Goal: Transaction & Acquisition: Book appointment/travel/reservation

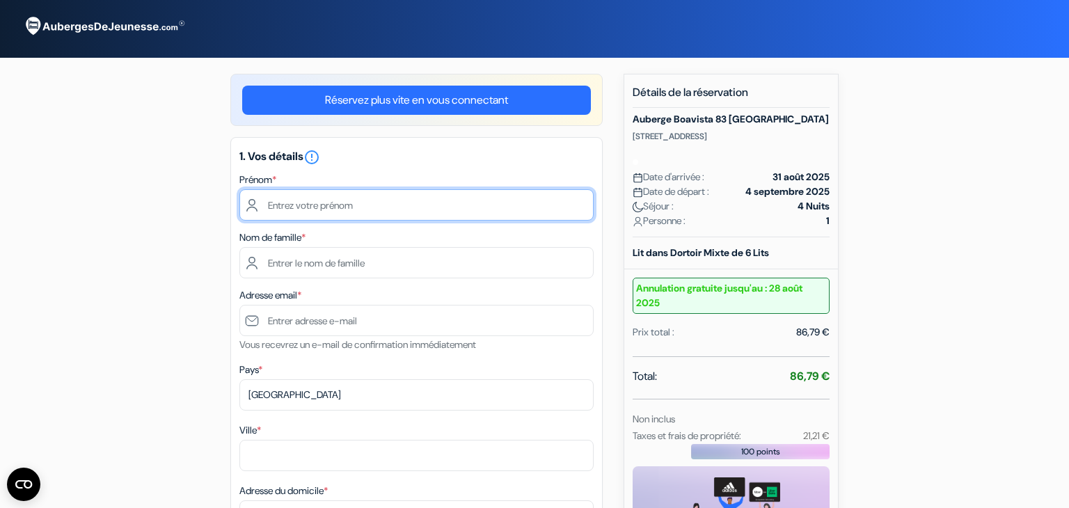
click at [329, 198] on input "text" at bounding box center [417, 204] width 354 height 31
type input "[DEMOGRAPHIC_DATA]"
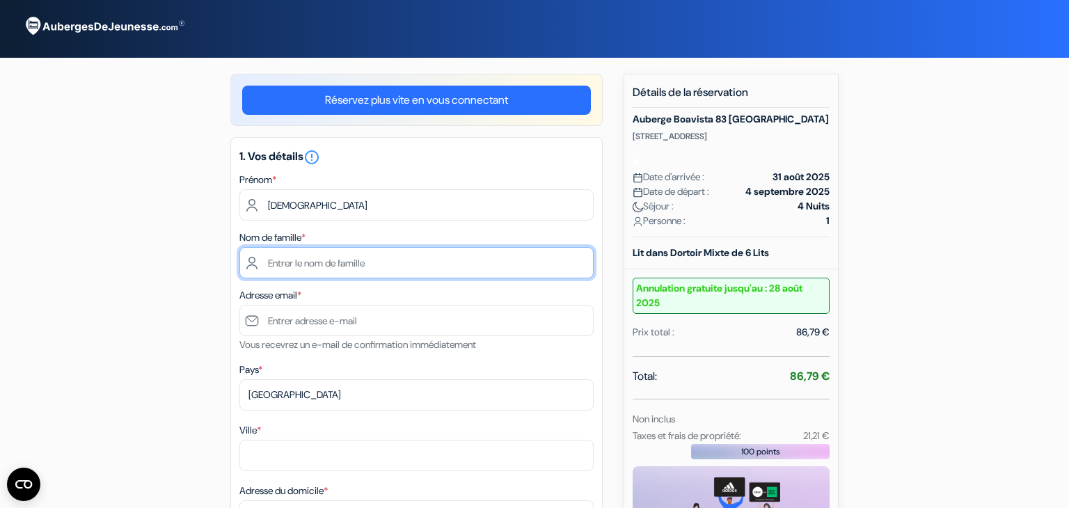
type input "Guedj"
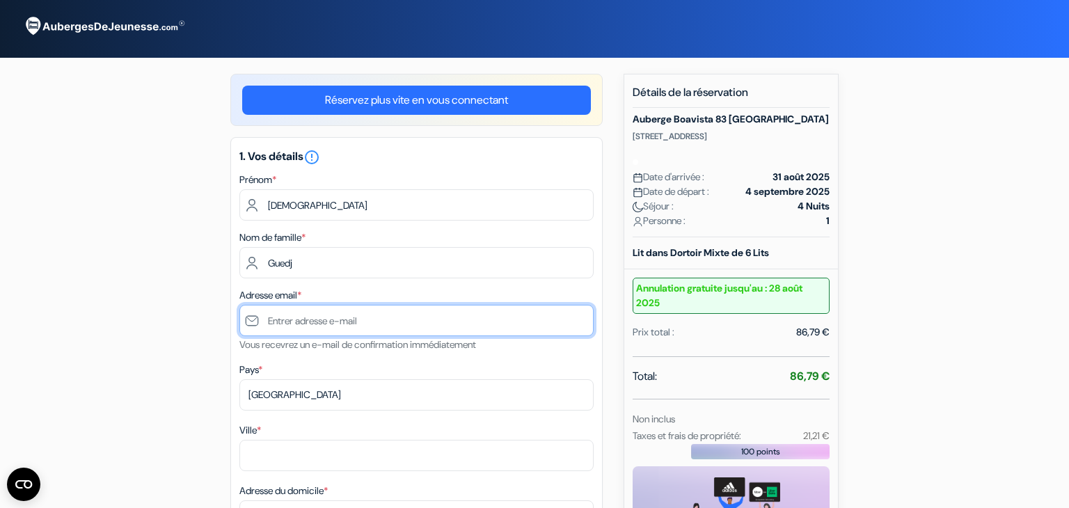
type input "[DOMAIN_NAME][EMAIL_ADDRESS][DOMAIN_NAME]"
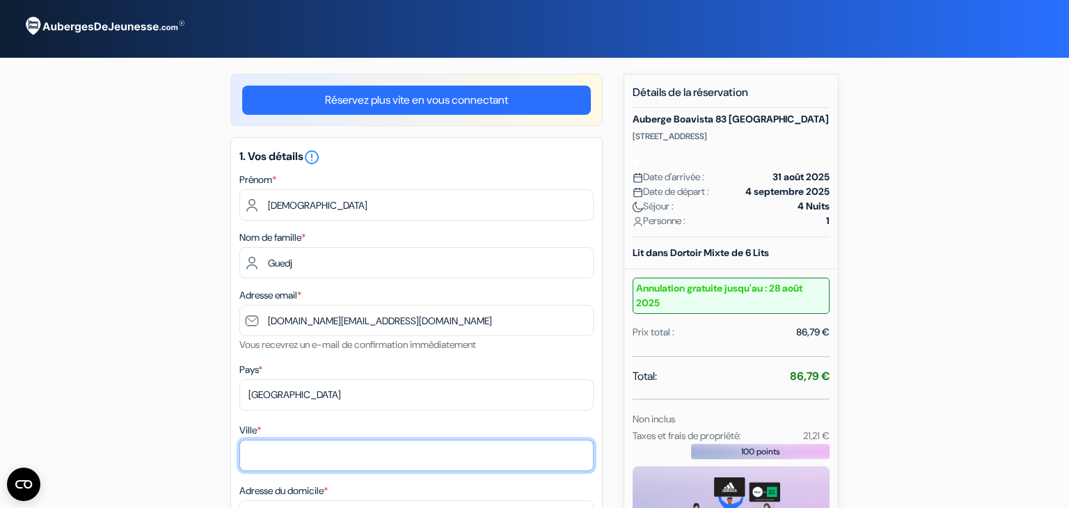
type input "[STREET_ADDRESS]"
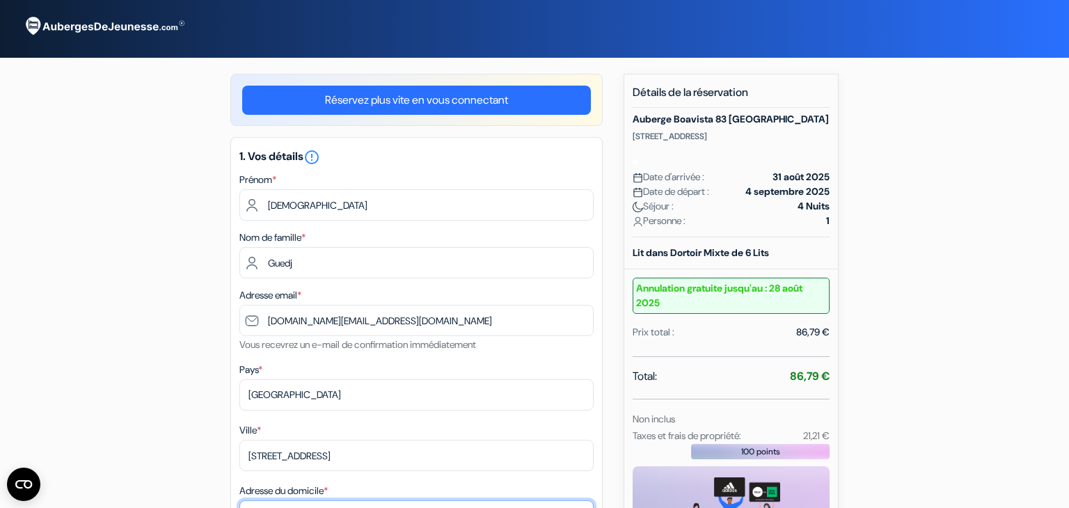
type input "[GEOGRAPHIC_DATA]"
type input "75011"
type input "0618409452"
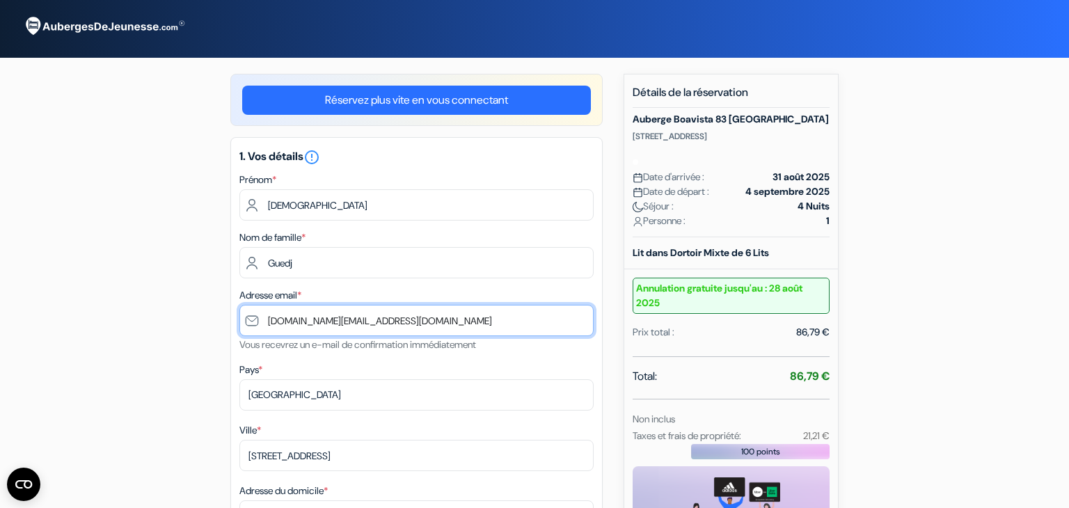
click at [361, 316] on input "[DOMAIN_NAME][EMAIL_ADDRESS][DOMAIN_NAME]" at bounding box center [417, 320] width 354 height 31
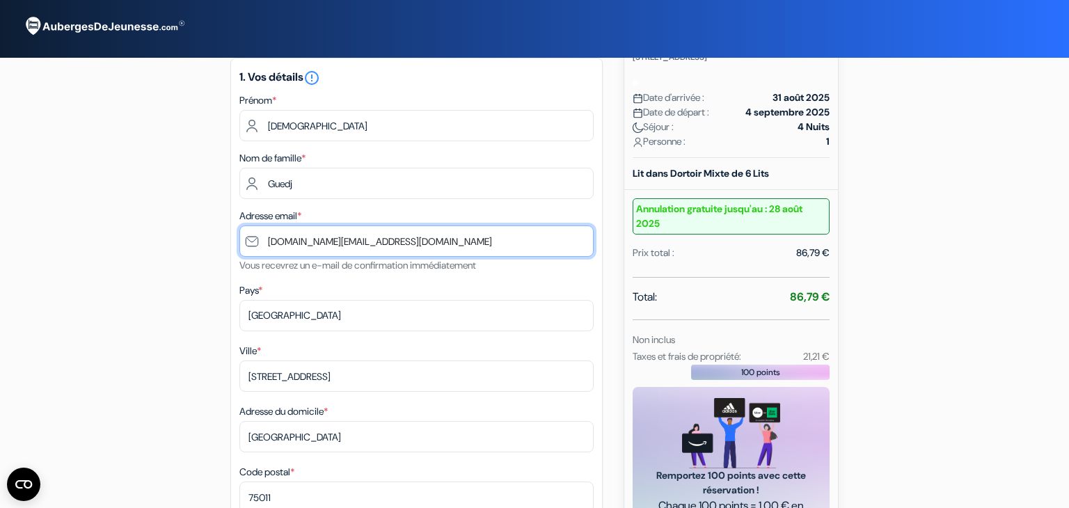
scroll to position [82, 0]
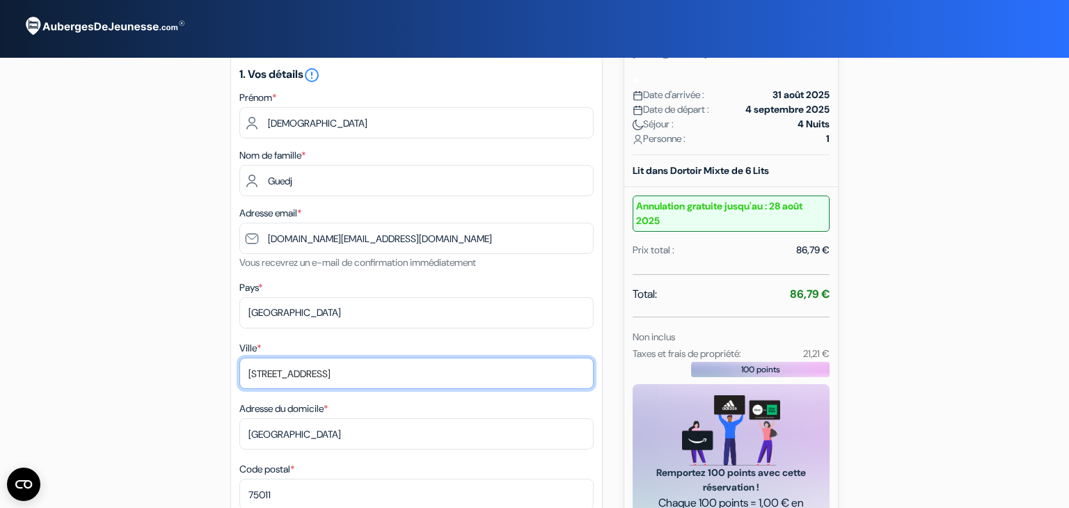
click at [363, 368] on input "[STREET_ADDRESS]" at bounding box center [417, 373] width 354 height 31
type input "[GEOGRAPHIC_DATA]"
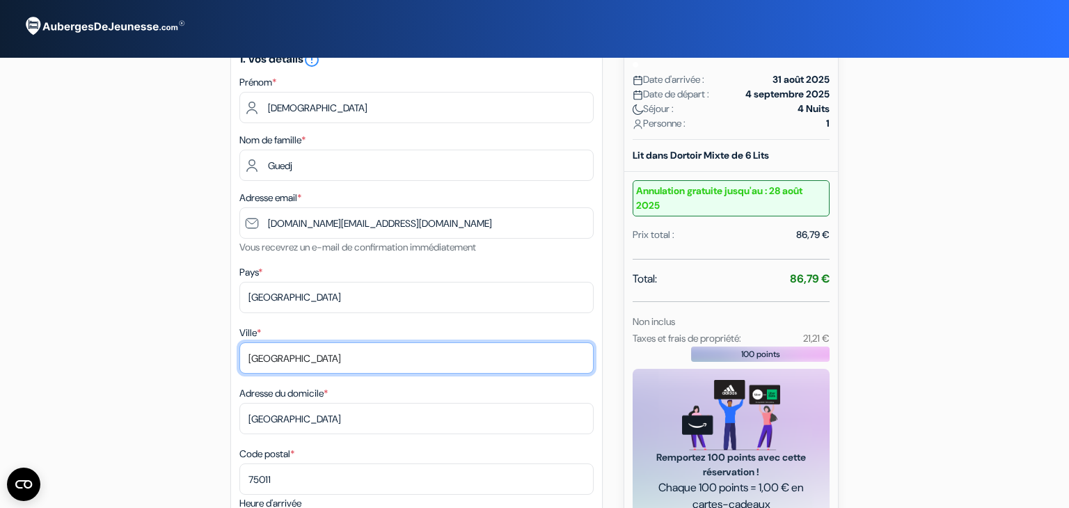
scroll to position [100, 0]
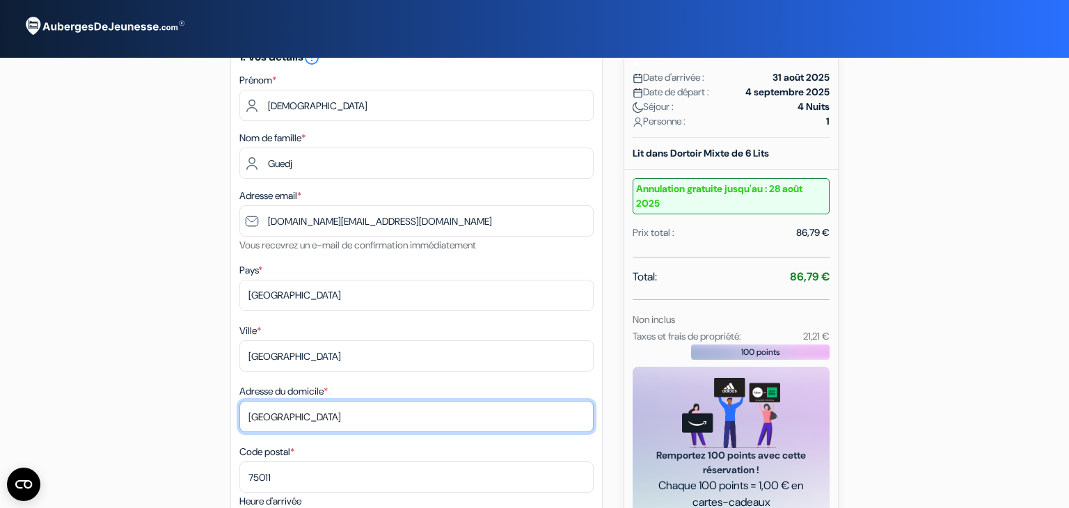
click at [336, 423] on input "[GEOGRAPHIC_DATA]" at bounding box center [417, 416] width 354 height 31
type input "[STREET_ADDRESS]"
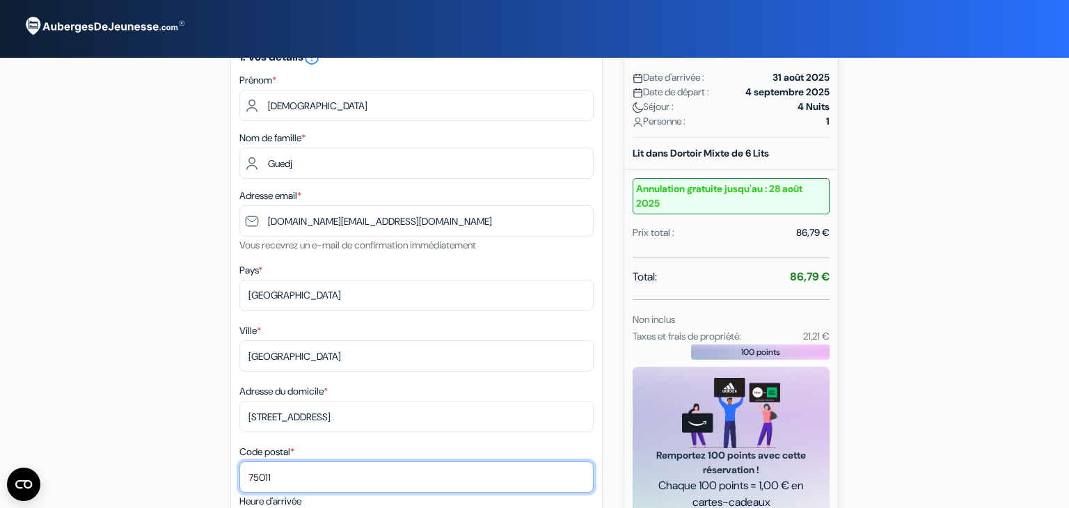
click at [302, 466] on input "75011" at bounding box center [417, 477] width 354 height 31
type input "94100"
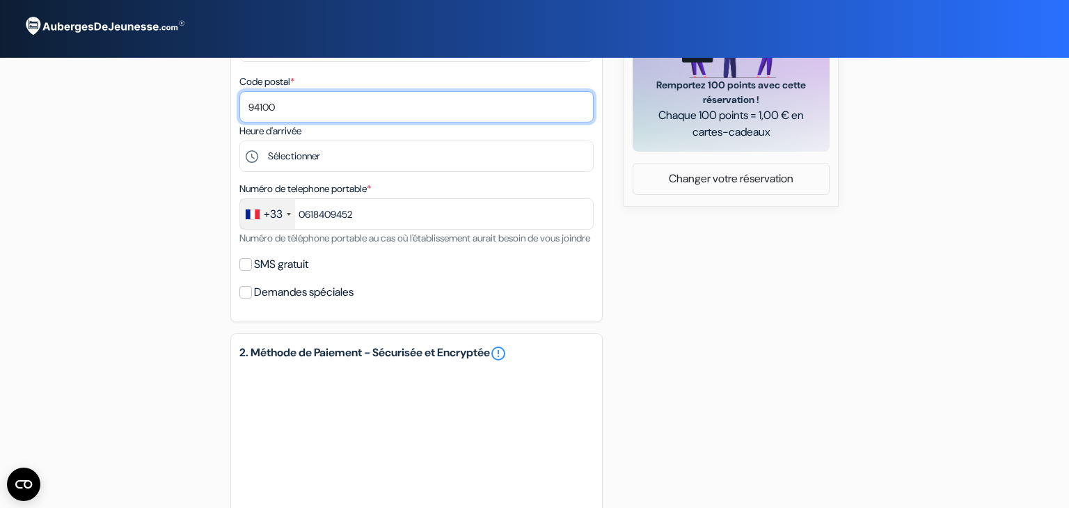
scroll to position [475, 0]
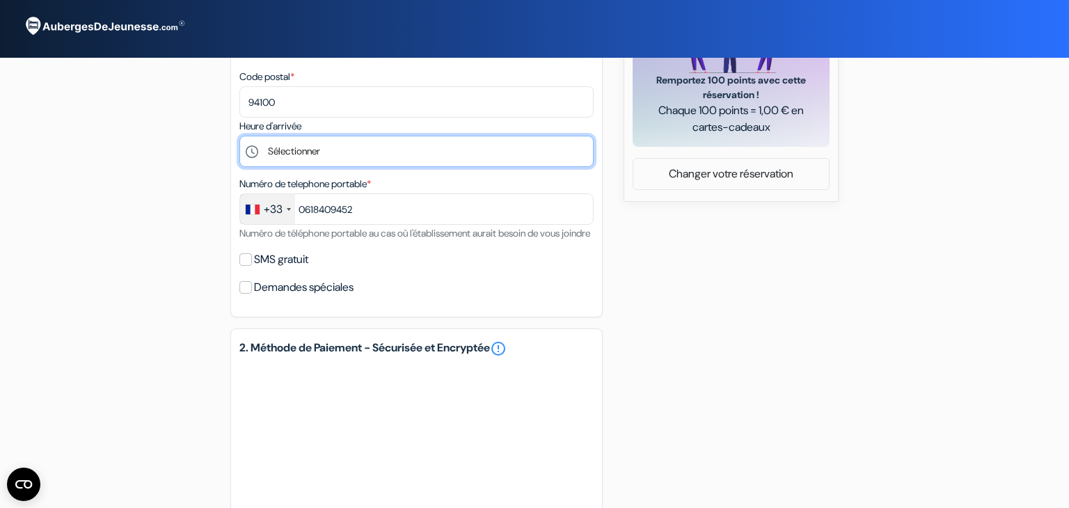
click at [289, 155] on select "Sélectionner 15:00 16:00 17:00 18:00 19:00 20:00 21:00 22:00 23:00" at bounding box center [417, 151] width 354 height 31
select select "17"
click at [240, 137] on select "Sélectionner 15:00 16:00 17:00 18:00 19:00 20:00 21:00 22:00 23:00" at bounding box center [417, 151] width 354 height 31
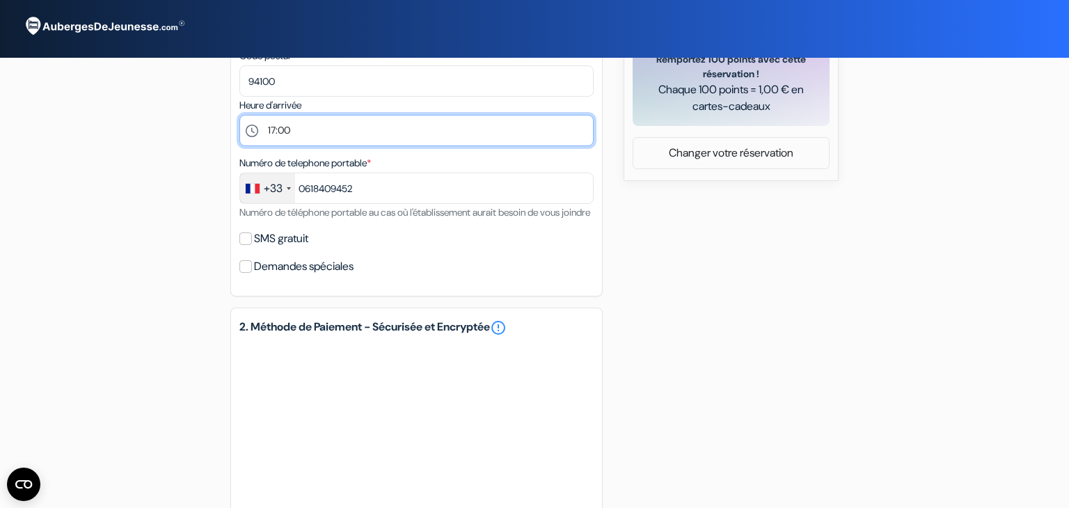
scroll to position [496, 0]
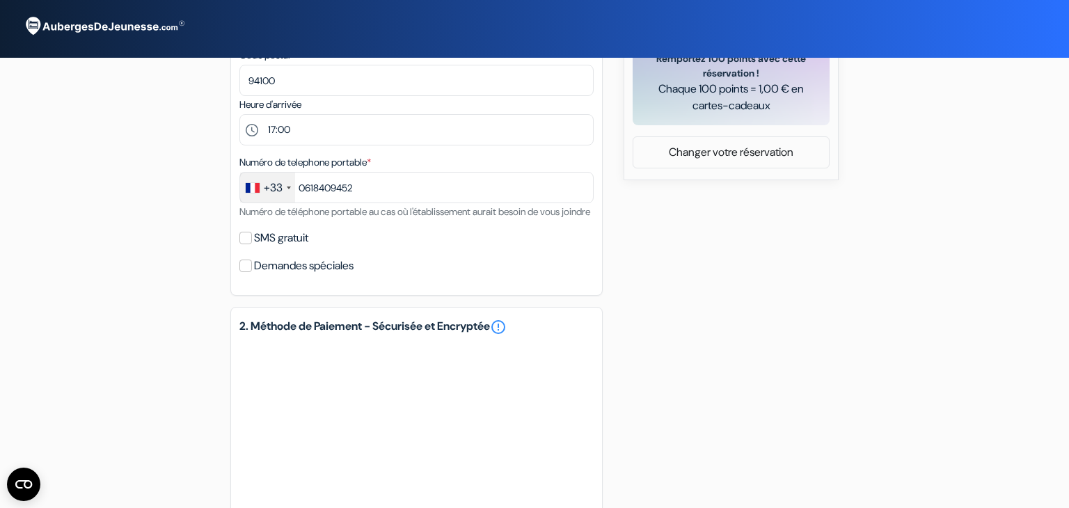
click at [303, 248] on label "SMS gratuit" at bounding box center [281, 237] width 54 height 19
click at [252, 244] on input "SMS gratuit" at bounding box center [246, 238] width 13 height 13
checkbox input "true"
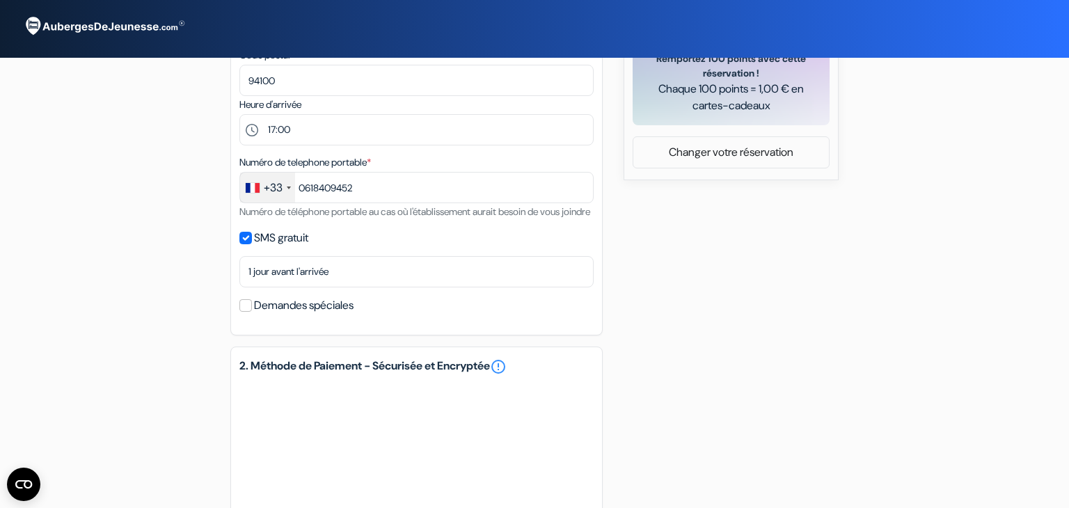
click at [313, 315] on label "Demandes spéciales" at bounding box center [304, 305] width 100 height 19
click at [252, 312] on input "Demandes spéciales" at bounding box center [246, 305] width 13 height 13
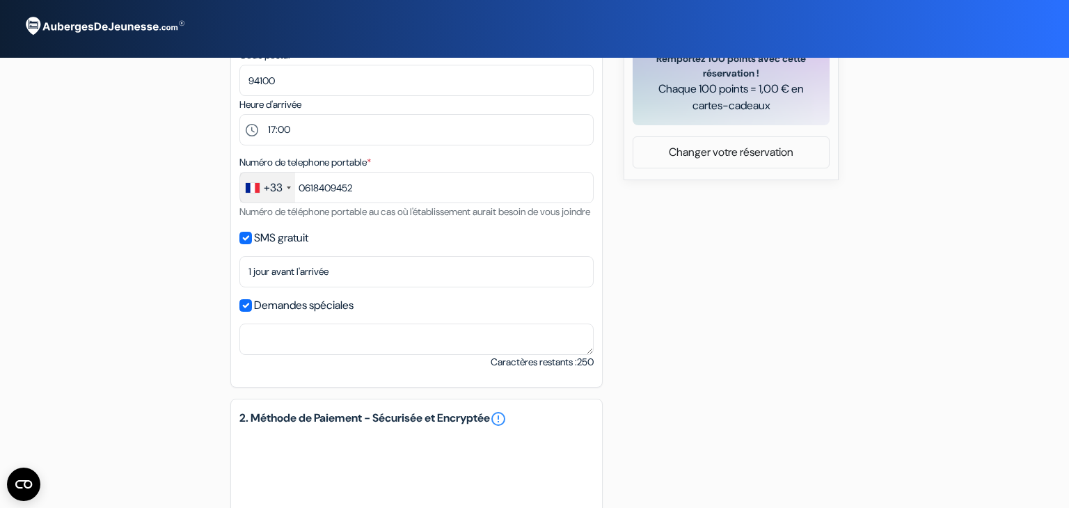
click at [313, 315] on label "Demandes spéciales" at bounding box center [304, 305] width 100 height 19
click at [252, 312] on input "Demandes spéciales" at bounding box center [246, 305] width 13 height 13
checkbox input "false"
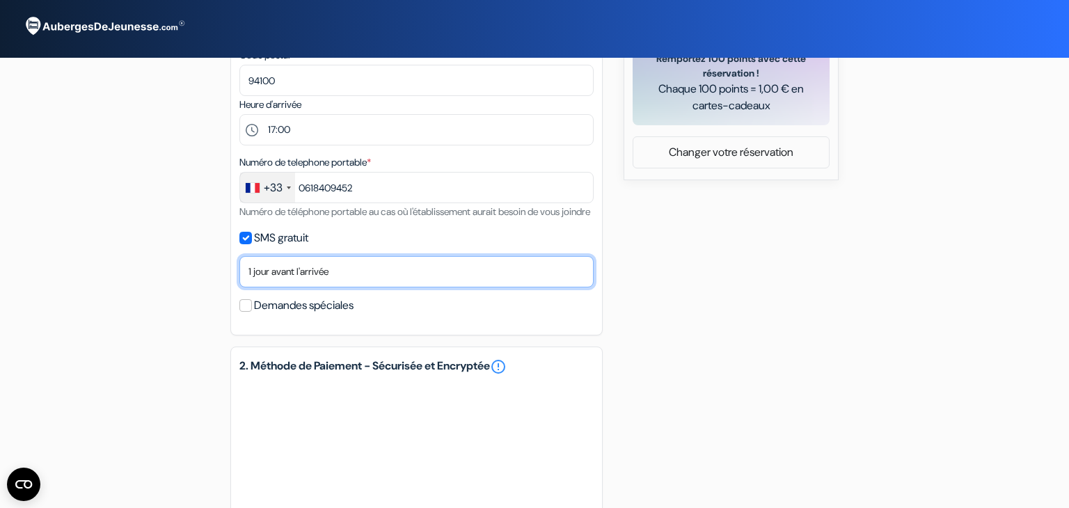
click at [309, 288] on select "Non merci Maintenant Le jour de votre arrivée 1 jour avant l'arrivée 2 jours av…" at bounding box center [417, 271] width 354 height 31
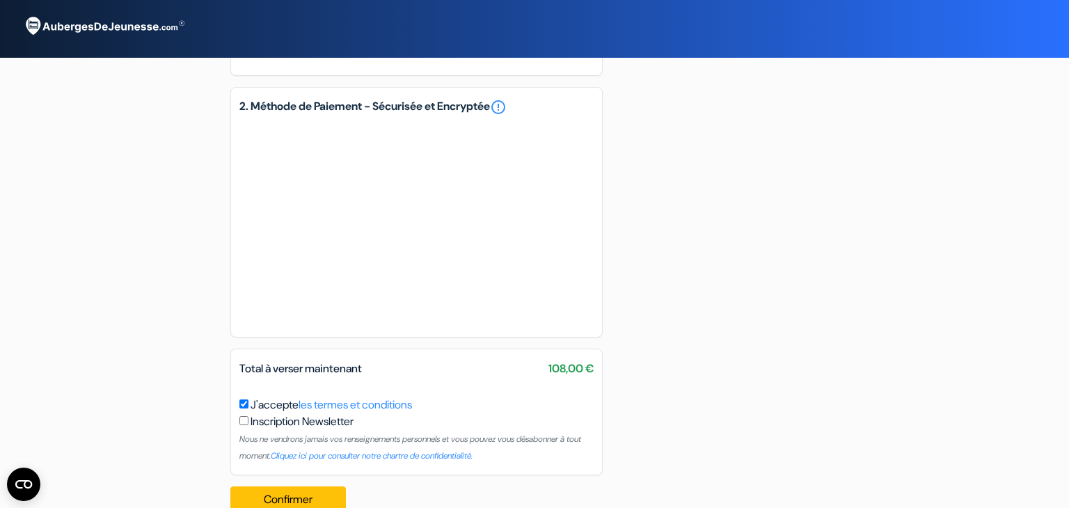
scroll to position [804, 0]
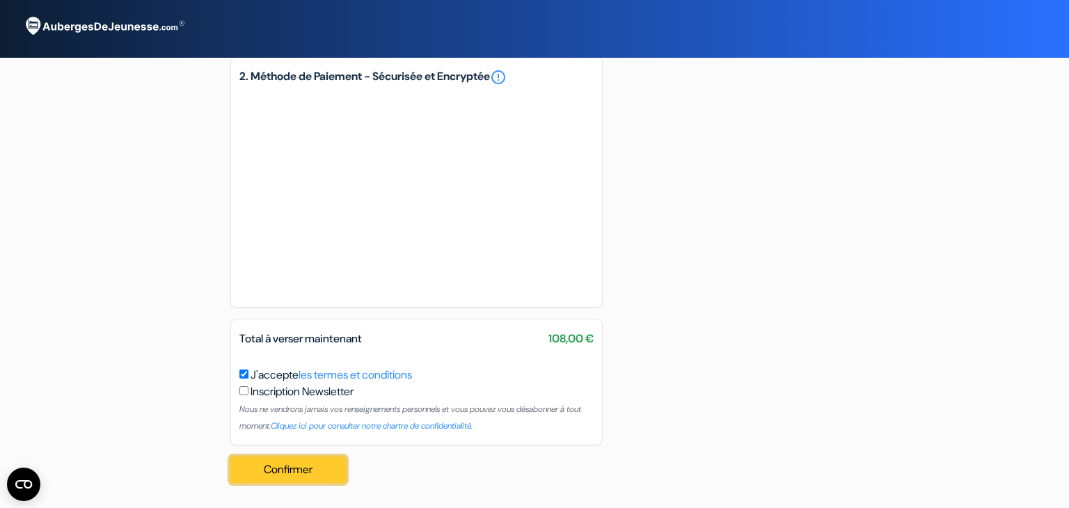
click at [327, 467] on button "Confirmer Loading..." at bounding box center [288, 470] width 116 height 26
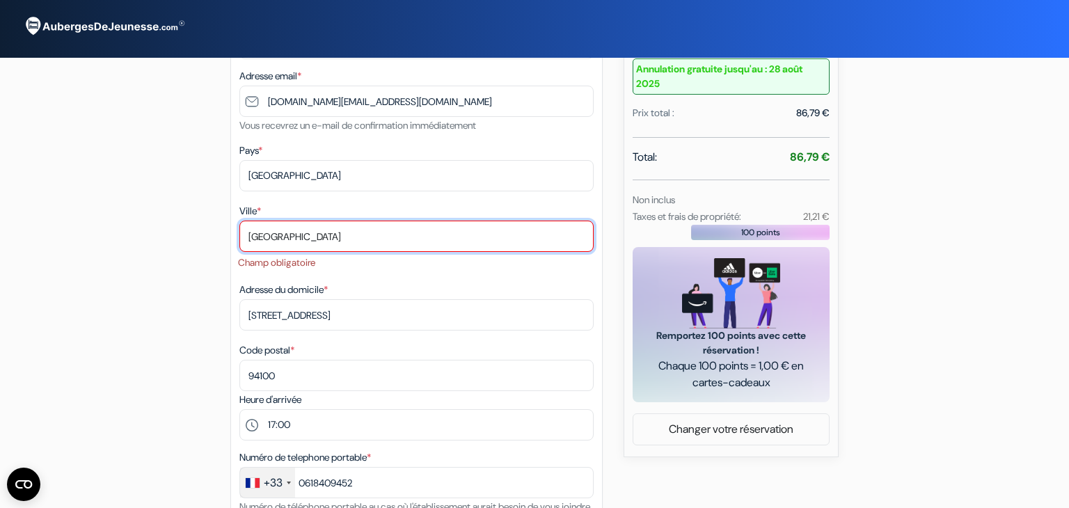
scroll to position [220, 0]
click at [379, 240] on input "[GEOGRAPHIC_DATA]" at bounding box center [417, 235] width 354 height 31
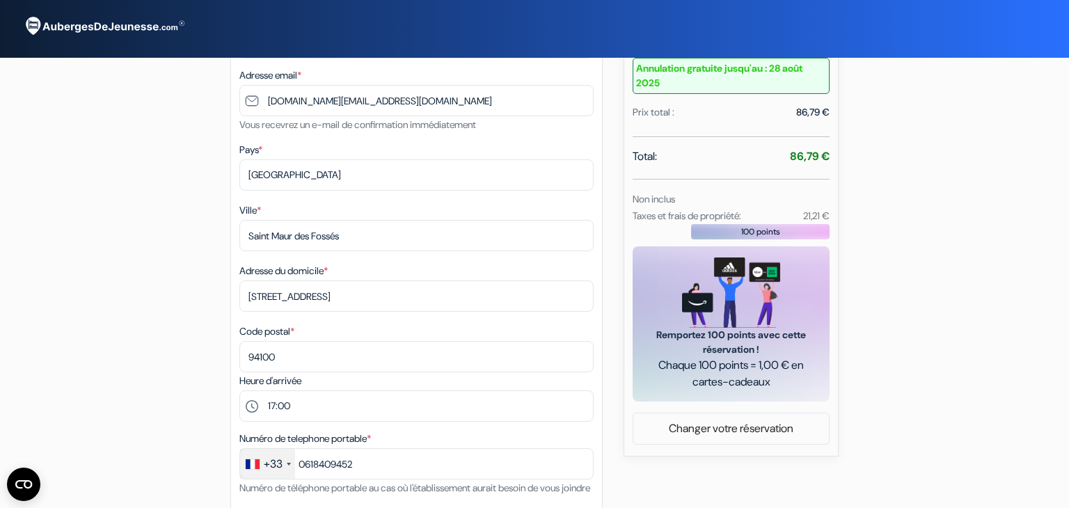
click at [206, 297] on div "add_box Auberge Boavista 83 [GEOGRAPHIC_DATA] [STREET_ADDRESS] Détails de l'éta…" at bounding box center [534, 457] width 919 height 1207
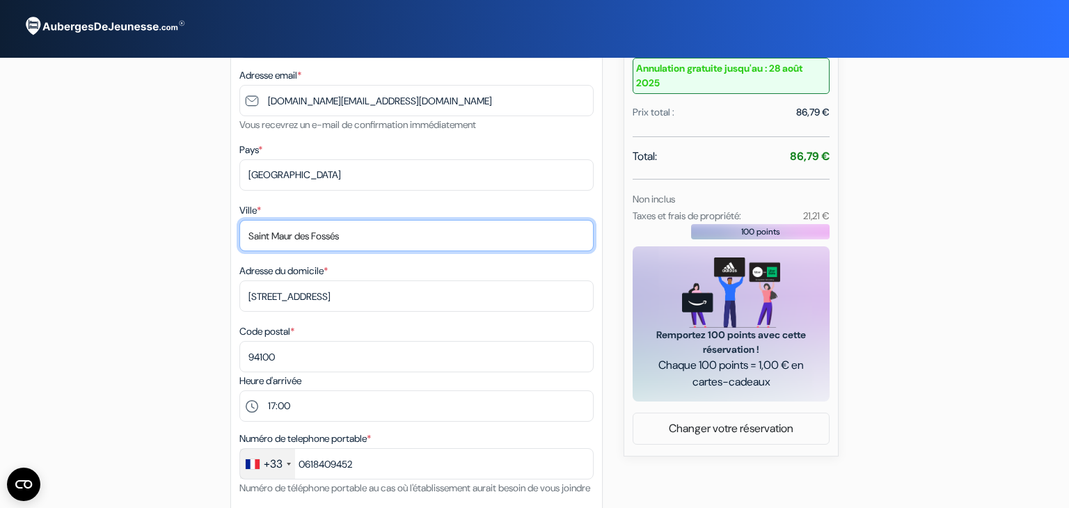
click at [386, 242] on input "Saint Maur des Fossés" at bounding box center [417, 235] width 354 height 31
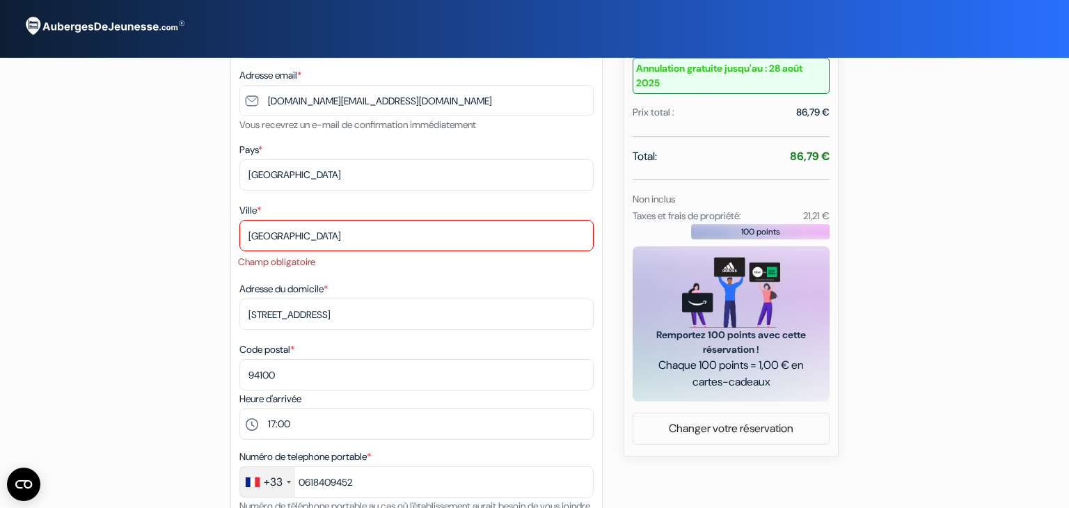
click at [116, 303] on div "add_box Auberge Boavista 83 [GEOGRAPHIC_DATA] [STREET_ADDRESS] Détails de l'éta…" at bounding box center [534, 466] width 919 height 1225
click at [121, 304] on div "add_box Auberge Boavista 83 [GEOGRAPHIC_DATA] [STREET_ADDRESS] Détails de l'éta…" at bounding box center [534, 466] width 919 height 1225
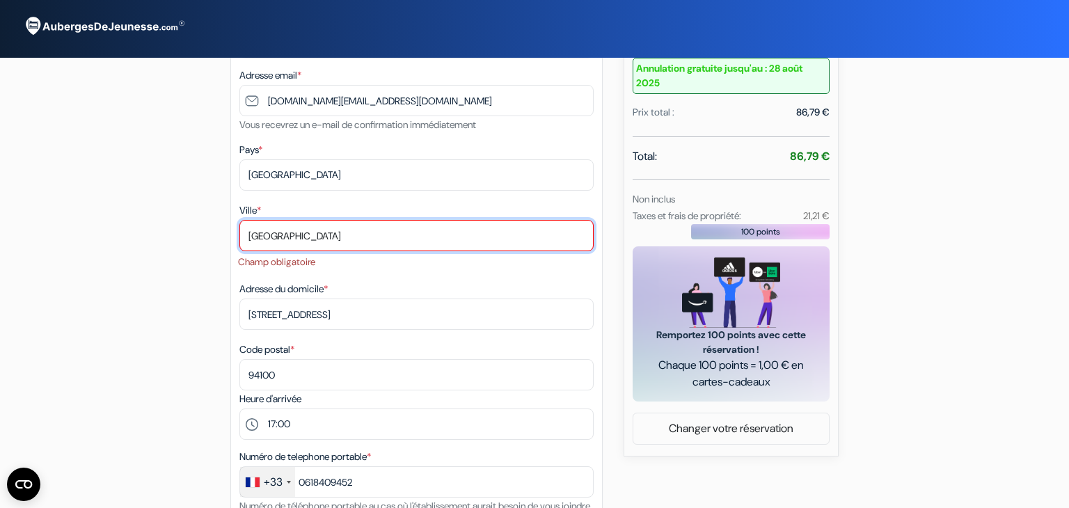
click at [366, 232] on input "[GEOGRAPHIC_DATA]" at bounding box center [417, 235] width 354 height 31
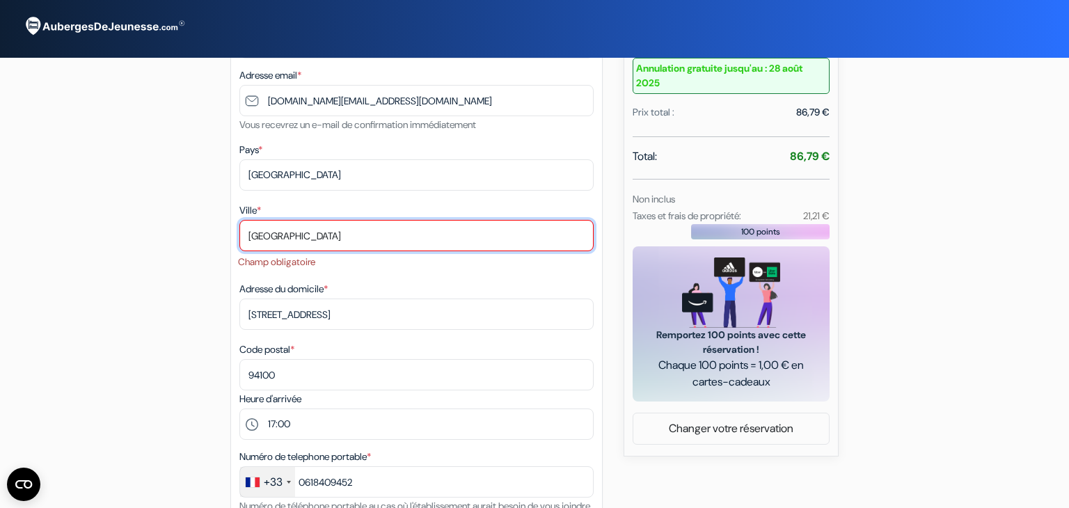
click at [366, 232] on input "[GEOGRAPHIC_DATA]" at bounding box center [417, 235] width 354 height 31
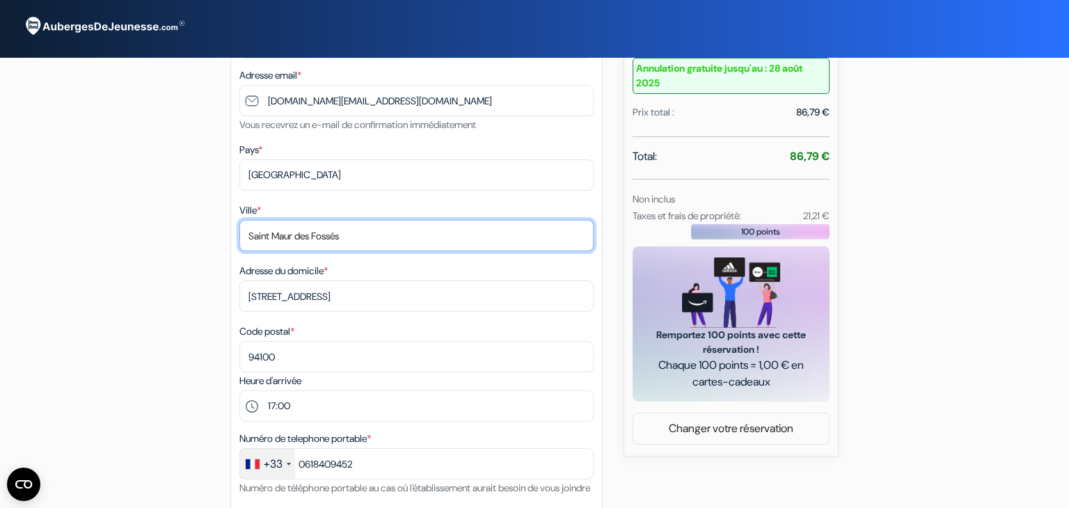
type input "Saint Maur des Fossés"
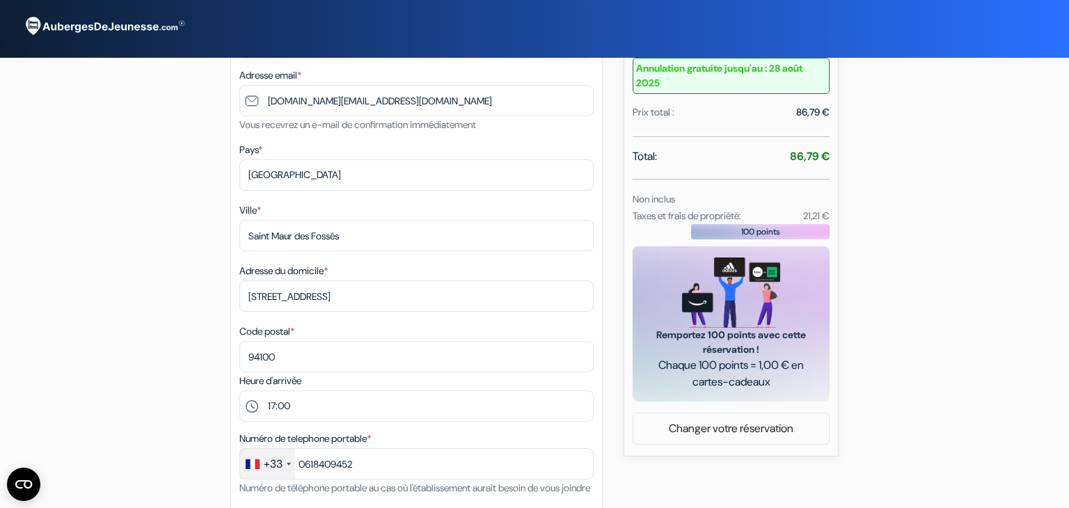
click at [173, 267] on div "add_box Auberge Boavista 83 [GEOGRAPHIC_DATA] [STREET_ADDRESS] Détails de l'éta…" at bounding box center [534, 457] width 919 height 1207
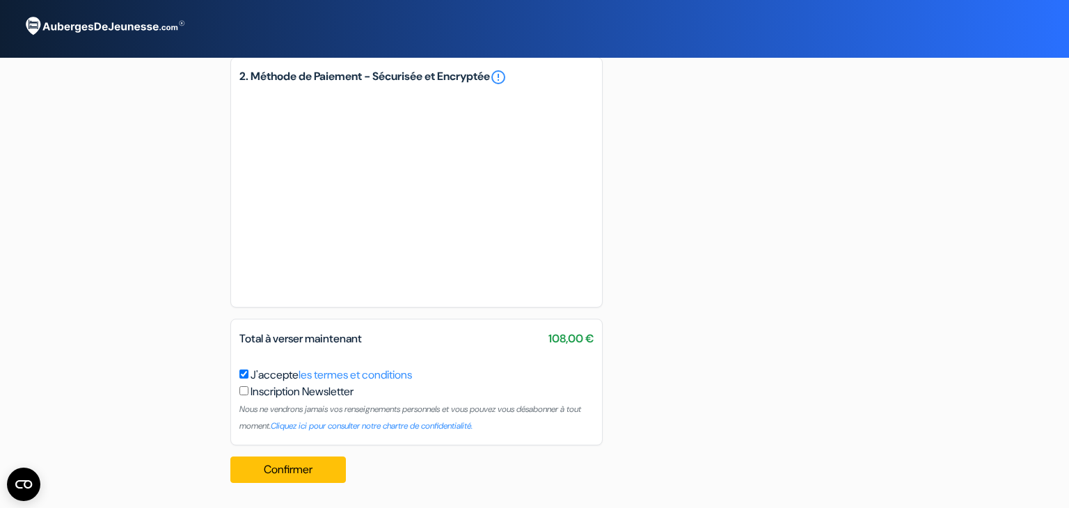
scroll to position [804, 0]
click at [312, 471] on button "Confirmer Loading..." at bounding box center [288, 470] width 116 height 26
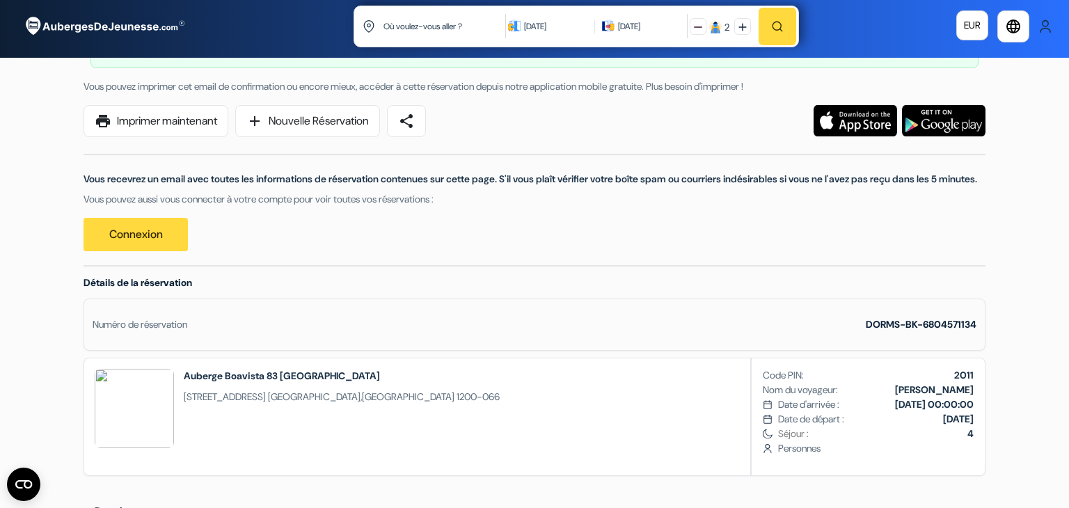
scroll to position [42, 0]
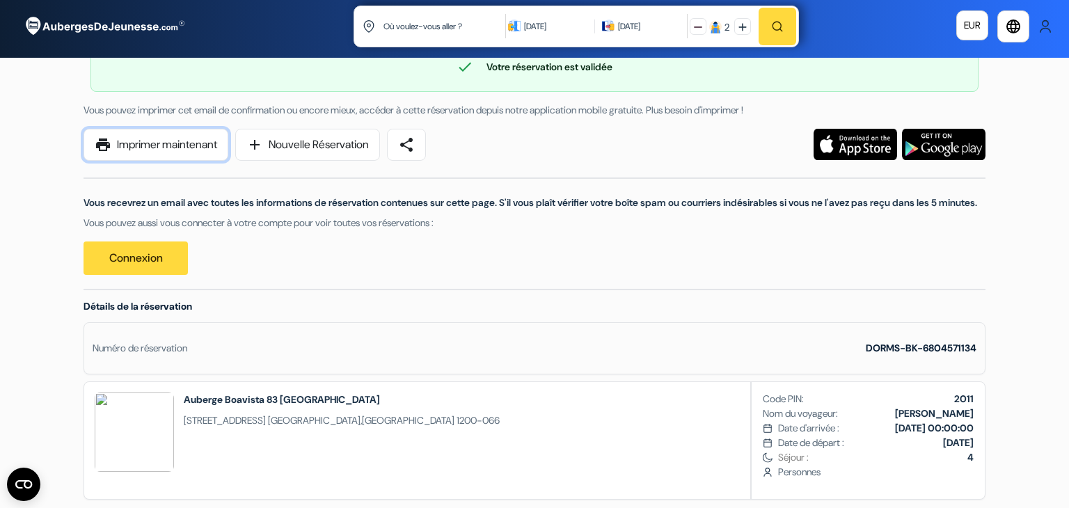
click at [198, 145] on link "print Imprimer maintenant" at bounding box center [156, 145] width 145 height 32
